Goal: Information Seeking & Learning: Find specific fact

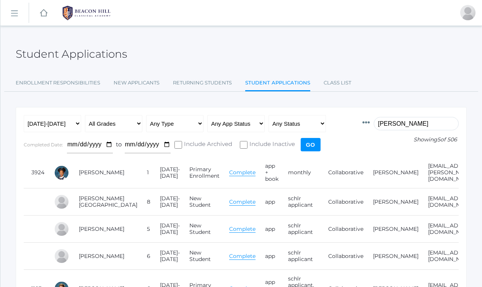
scroll to position [65, 0]
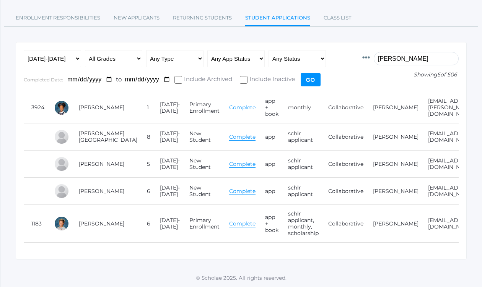
drag, startPoint x: 405, startPoint y: 60, endPoint x: 372, endPoint y: 58, distance: 33.0
click at [372, 58] on div "Id Student Current Grade Grade Year App Type App Status Fee Vol Hour Fee Sweats…" at bounding box center [410, 57] width 96 height 15
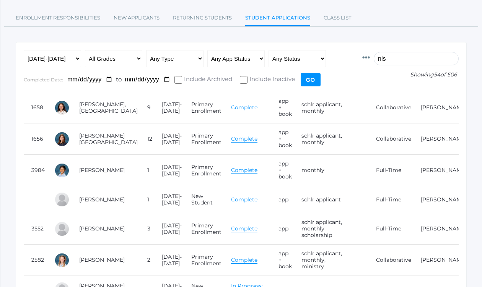
scroll to position [0, 0]
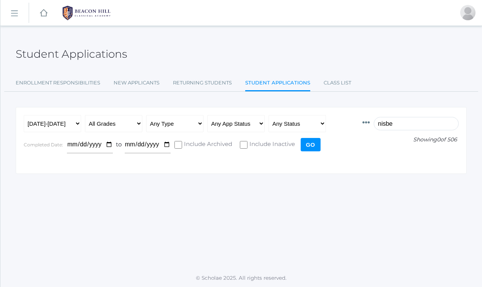
drag, startPoint x: 408, startPoint y: 125, endPoint x: 362, endPoint y: 125, distance: 46.3
click at [362, 125] on form "Id Student Current Grade Grade Year App Type App Status Fee Vol Hour Fee Sweats…" at bounding box center [241, 136] width 435 height 42
type input "bacon"
click at [78, 124] on select "Any Year 2019-2020 2020-2021 2021-2022 2022-2023 2023-2024 2024-2025 2025-2026" at bounding box center [52, 123] width 57 height 17
select select "[DATE]-[DATE]"
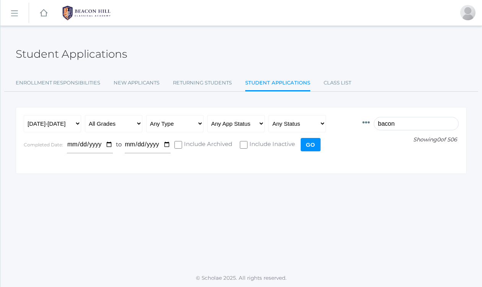
drag, startPoint x: 408, startPoint y: 123, endPoint x: 363, endPoint y: 123, distance: 45.1
click at [363, 123] on form "Id Student Current Grade Grade Year App Type App Status Fee Vol Hour Fee Sweats…" at bounding box center [241, 136] width 435 height 42
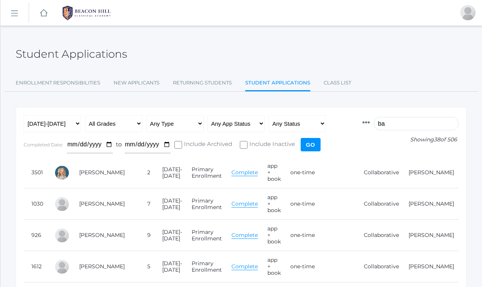
type input "b"
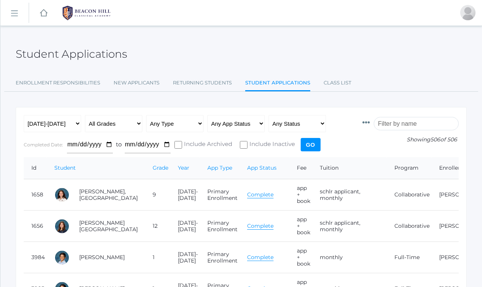
click at [109, 171] on th "Student" at bounding box center [96, 168] width 98 height 22
click at [78, 127] on select "Any Year 2019-2020 2020-2021 2021-2022 2022-2023 2023-2024 2024-2025 2025-2026" at bounding box center [52, 123] width 57 height 17
select select "[DATE]-[DATE]"
click at [396, 123] on input "search" at bounding box center [416, 123] width 85 height 13
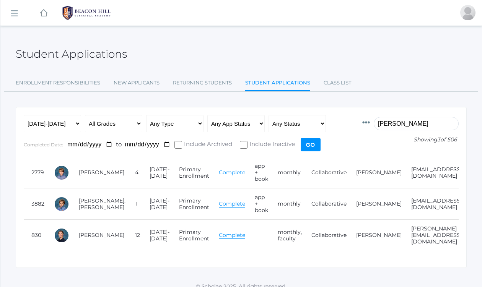
click at [425, 211] on td "[EMAIL_ADDRESS][DOMAIN_NAME]" at bounding box center [434, 204] width 60 height 31
drag, startPoint x: 406, startPoint y: 124, endPoint x: 358, endPoint y: 119, distance: 47.7
click at [358, 119] on form "Id Student Current Grade Grade Year App Type App Status Fee Vol Hour Fee Sweats…" at bounding box center [241, 136] width 435 height 42
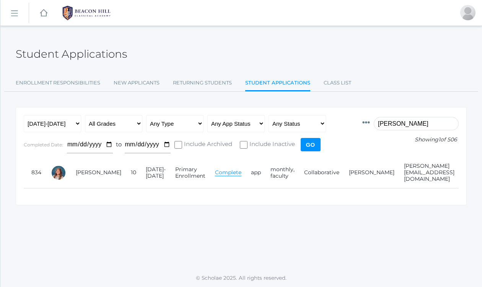
drag, startPoint x: 417, startPoint y: 124, endPoint x: 358, endPoint y: 123, distance: 58.2
click at [358, 123] on form "Id Student Current Grade Grade Year App Type App Status Fee Vol Hour Fee Sweats…" at bounding box center [241, 136] width 435 height 42
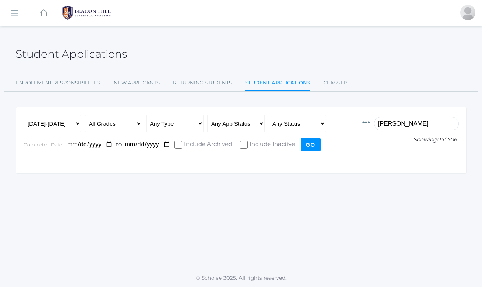
drag, startPoint x: 407, startPoint y: 125, endPoint x: 350, endPoint y: 122, distance: 56.3
click at [350, 122] on form "Id Student Current Grade Grade Year App Type App Status Fee Vol Hour Fee Sweats…" at bounding box center [241, 136] width 435 height 42
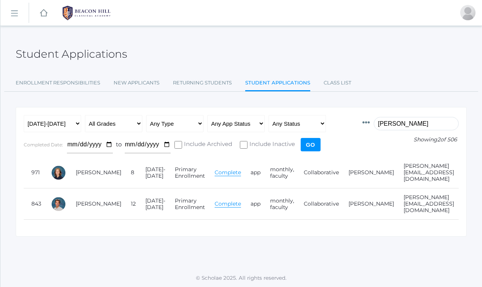
drag, startPoint x: 404, startPoint y: 125, endPoint x: 358, endPoint y: 125, distance: 45.1
click at [358, 125] on form "Id Student Current Grade Grade Year App Type App Status Fee Vol Hour Fee Sweats…" at bounding box center [241, 136] width 435 height 42
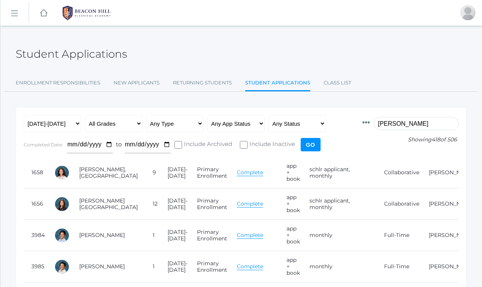
type input "martin"
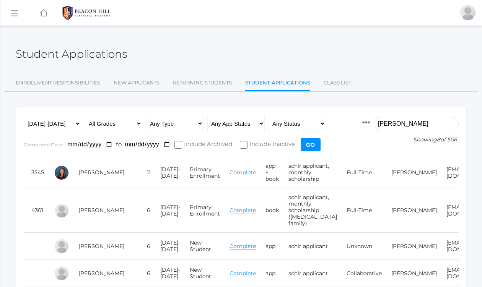
drag, startPoint x: 408, startPoint y: 123, endPoint x: 341, endPoint y: 122, distance: 66.9
click at [341, 123] on form "Id Student Current Grade Grade Year App Type App Status Fee Vol Hour Fee Sweats…" at bounding box center [241, 136] width 435 height 42
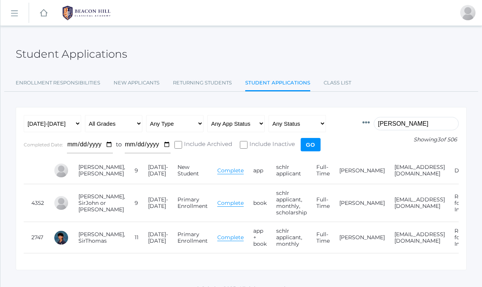
drag, startPoint x: 404, startPoint y: 126, endPoint x: 349, endPoint y: 122, distance: 55.6
click at [349, 122] on form "Id Student Current Grade Grade Year App Type App Status Fee Vol Hour Fee Sweats…" at bounding box center [241, 136] width 435 height 42
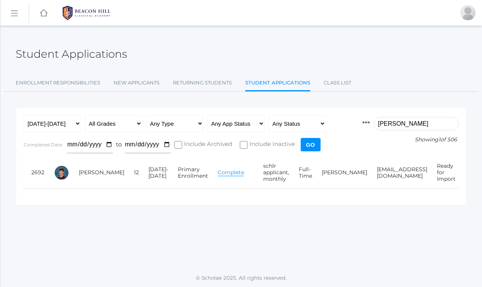
drag, startPoint x: 410, startPoint y: 125, endPoint x: 355, endPoint y: 118, distance: 56.3
click at [355, 118] on form "Id Student Current Grade Grade Year App Type App Status Fee Vol Hour Fee Sweats…" at bounding box center [241, 136] width 435 height 42
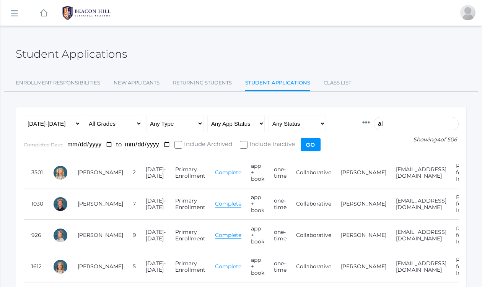
type input "a"
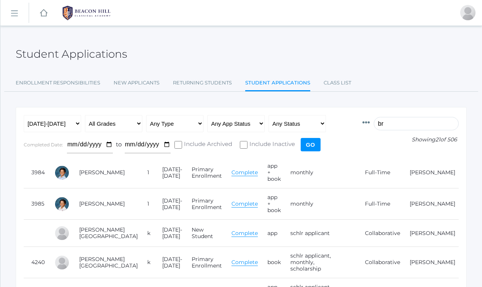
type input "b"
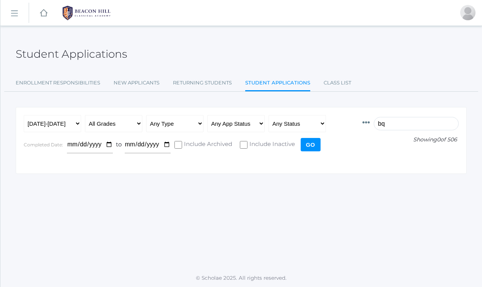
type input "b"
type input "a"
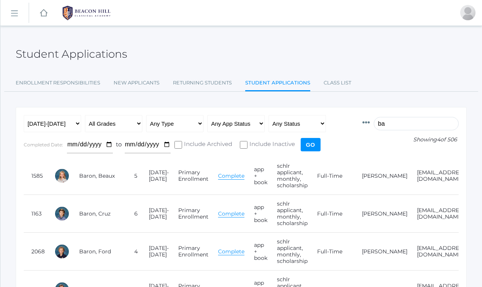
type input "b"
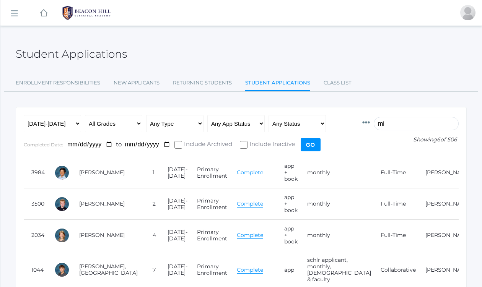
type input "m"
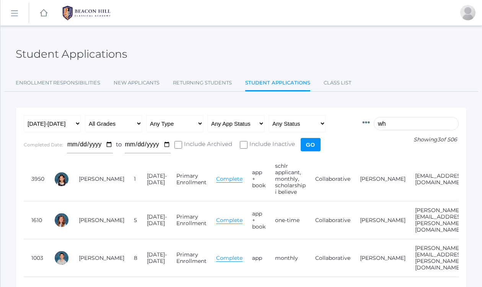
type input "w"
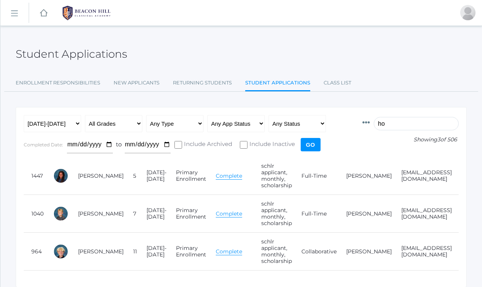
type input "h"
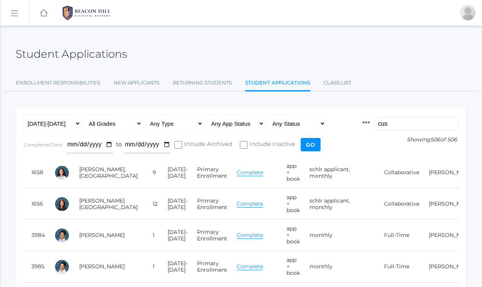
type input "cush"
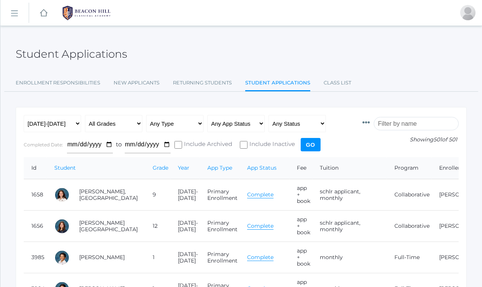
click at [407, 124] on input "search" at bounding box center [416, 123] width 85 height 13
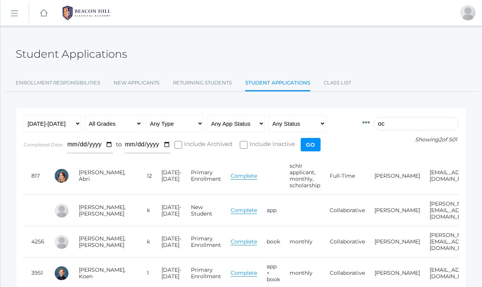
type input "o"
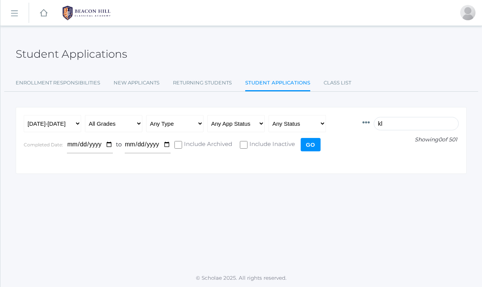
type input "k"
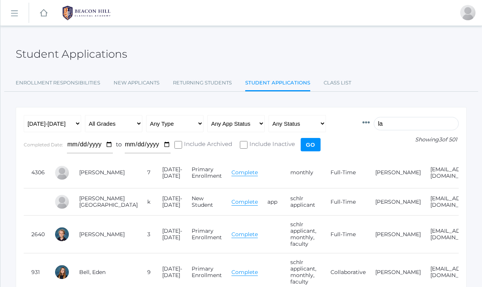
type input "l"
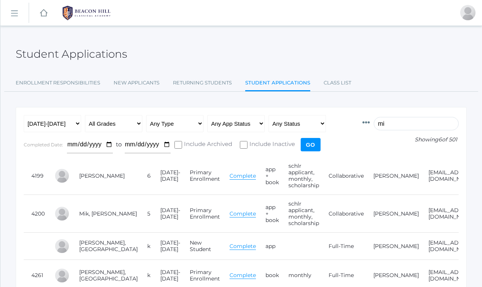
type input "m"
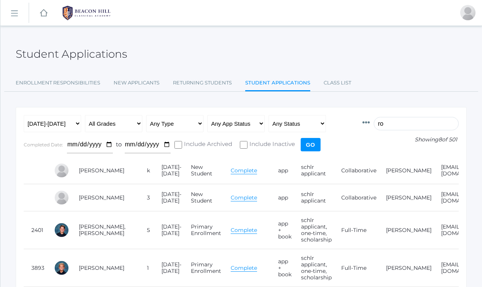
type input "r"
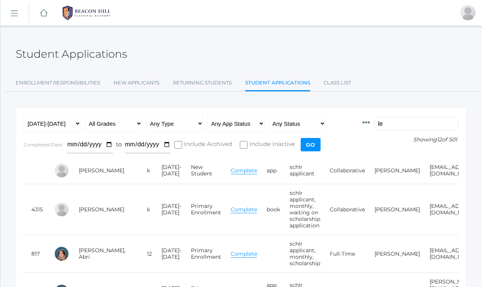
type input "l"
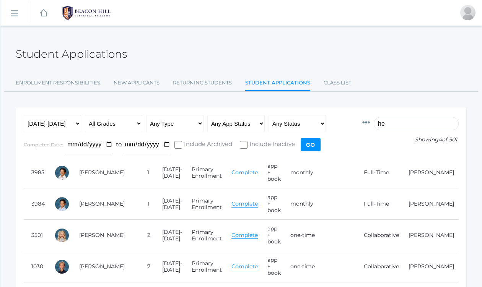
type input "h"
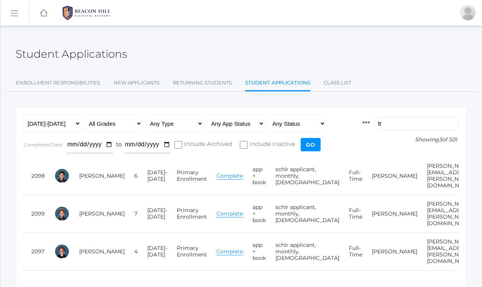
type input "t"
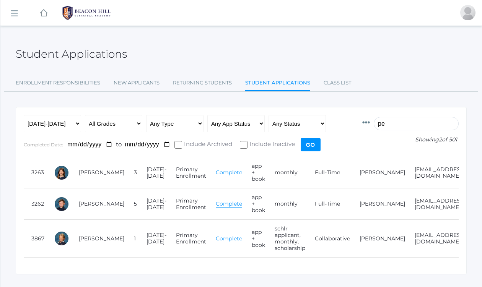
type input "p"
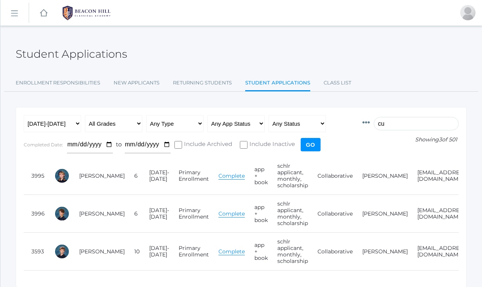
type input "c"
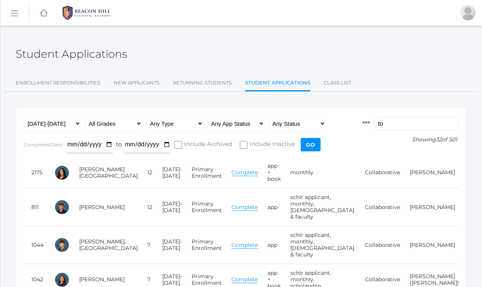
type input "t"
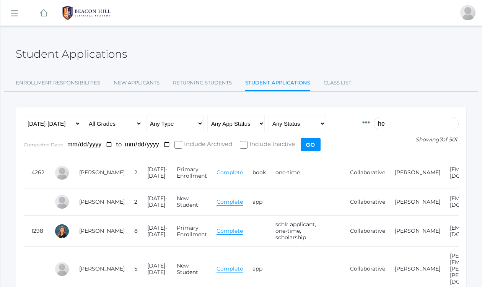
type input "h"
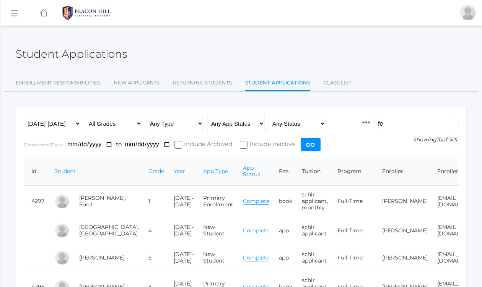
type input "f"
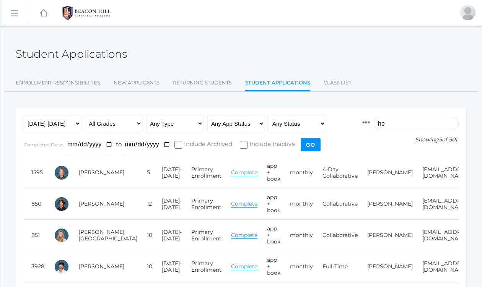
type input "h"
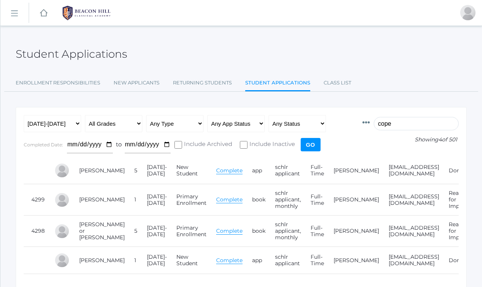
type input "cope"
